Goal: Transaction & Acquisition: Purchase product/service

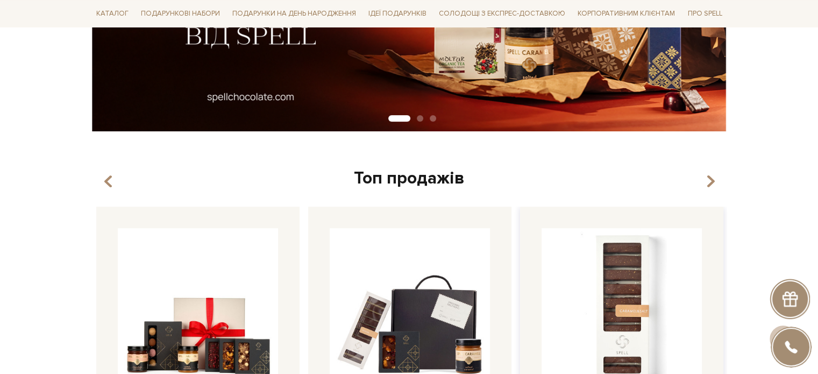
scroll to position [323, 0]
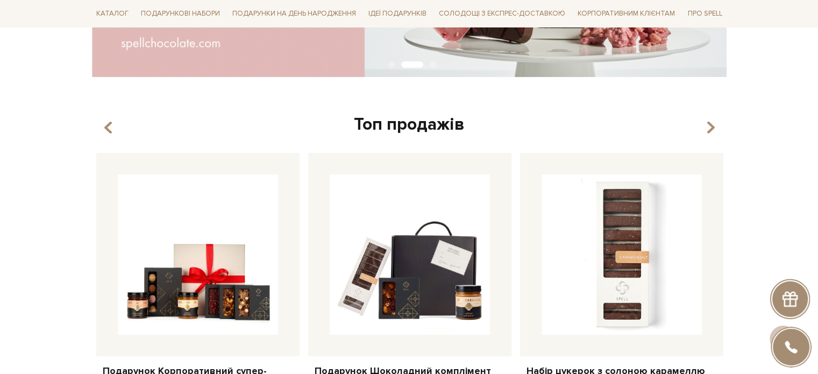
drag, startPoint x: 182, startPoint y: 267, endPoint x: 41, endPoint y: 209, distance: 152.4
click at [88, 211] on div "Топ продажів Набір цукерок з солоною карамеллю 1 2" at bounding box center [408, 293] width 647 height 360
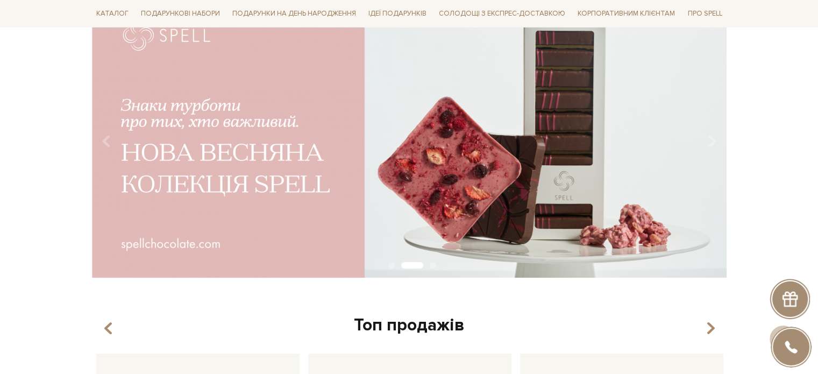
scroll to position [54, 0]
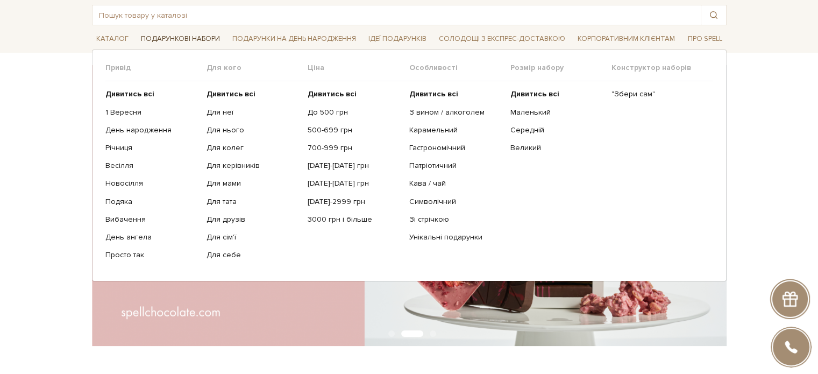
click at [191, 35] on span "Подарункові набори" at bounding box center [181, 39] width 88 height 17
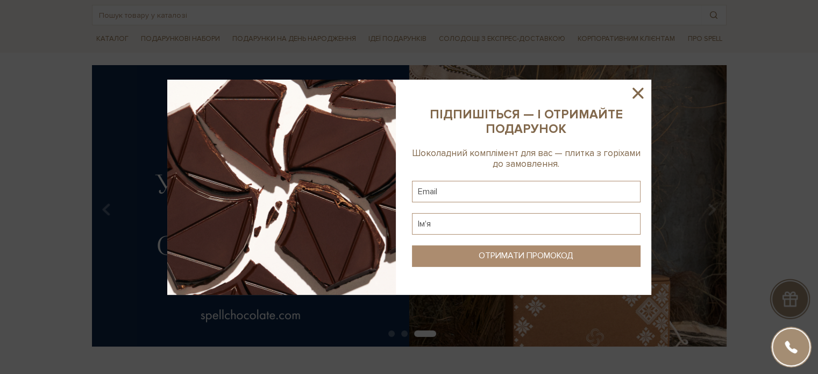
click at [637, 91] on icon at bounding box center [637, 93] width 11 height 11
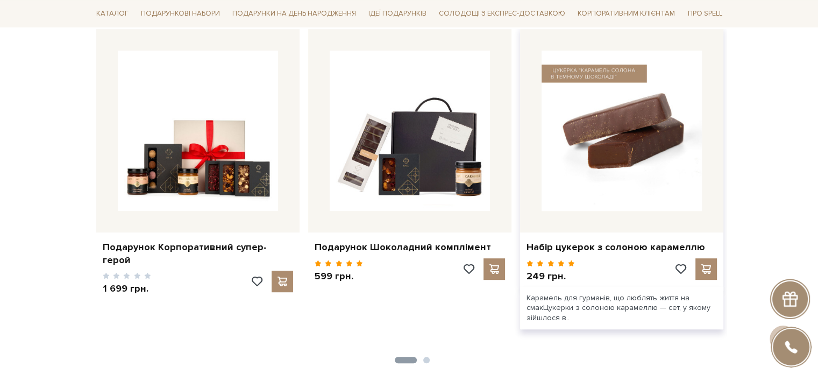
scroll to position [430, 0]
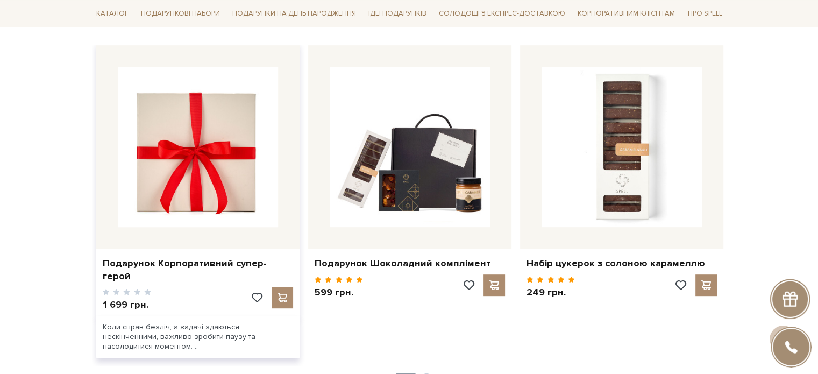
click at [187, 170] on img at bounding box center [198, 147] width 160 height 160
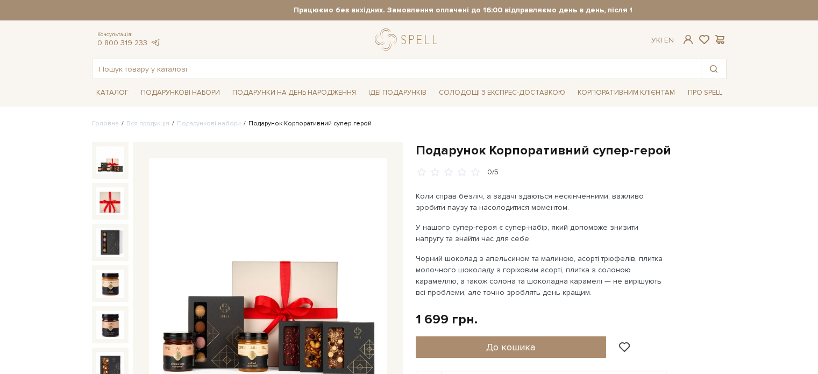
scroll to position [215, 0]
